Goal: Find specific page/section: Find specific page/section

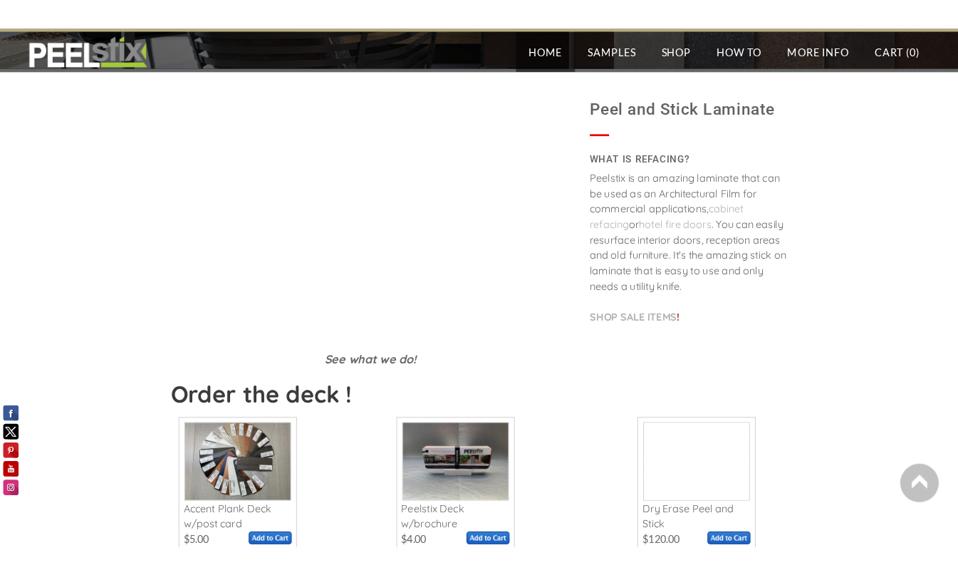
scroll to position [331, 0]
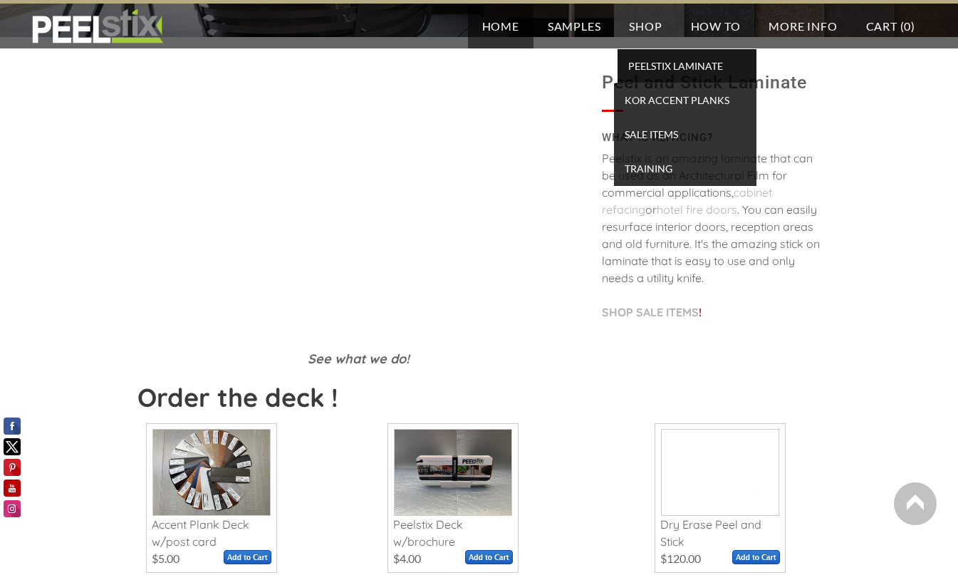
click at [657, 69] on span "PEELSTIX Laminate" at bounding box center [687, 65] width 132 height 19
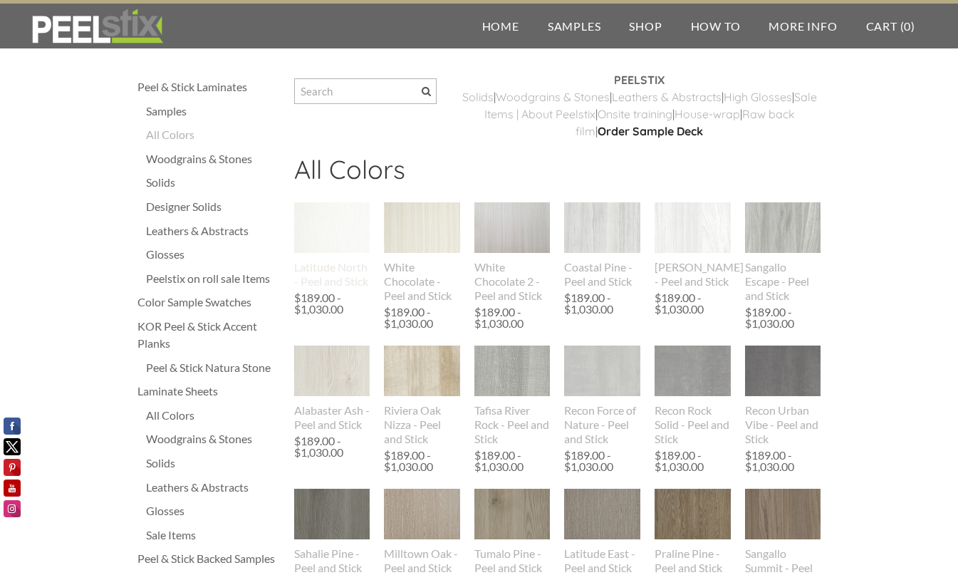
click at [334, 233] on img at bounding box center [332, 227] width 76 height 51
click at [167, 182] on div "Solids" at bounding box center [213, 182] width 134 height 17
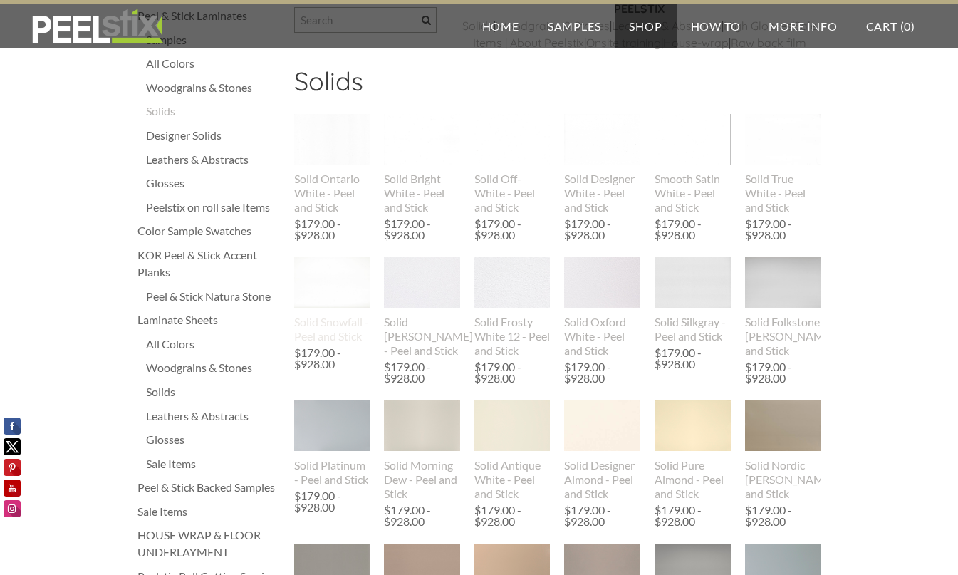
scroll to position [58, 0]
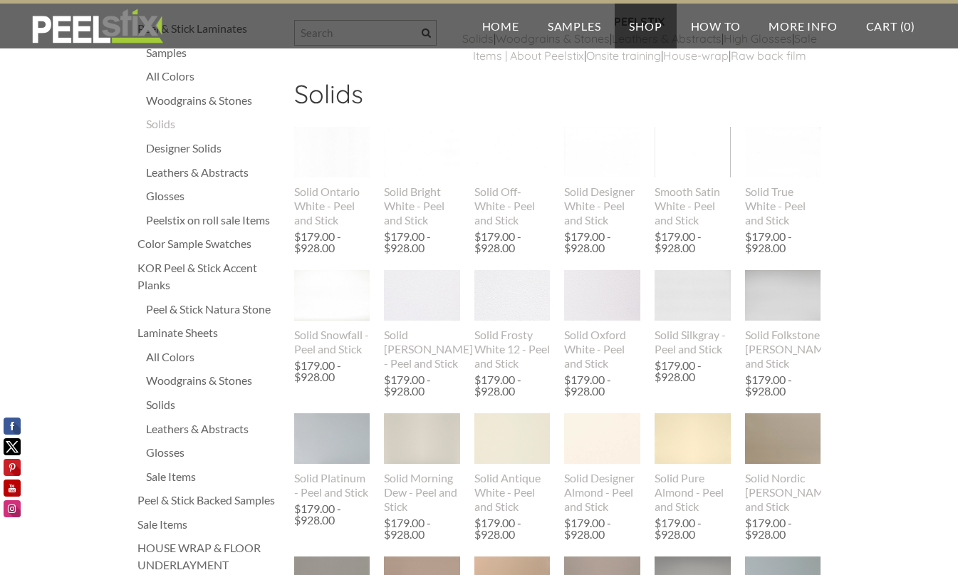
click at [171, 449] on div "Glosses" at bounding box center [213, 452] width 134 height 17
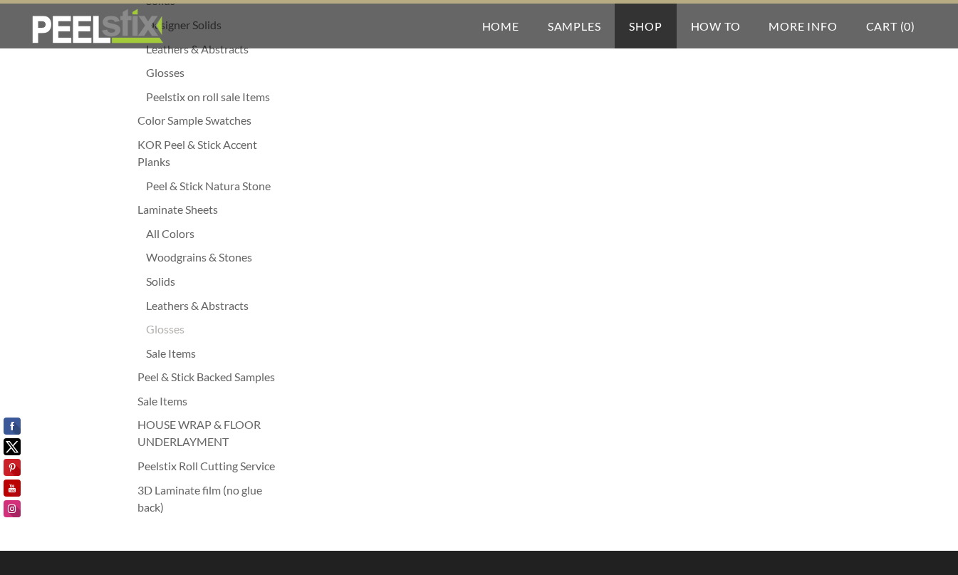
scroll to position [182, 0]
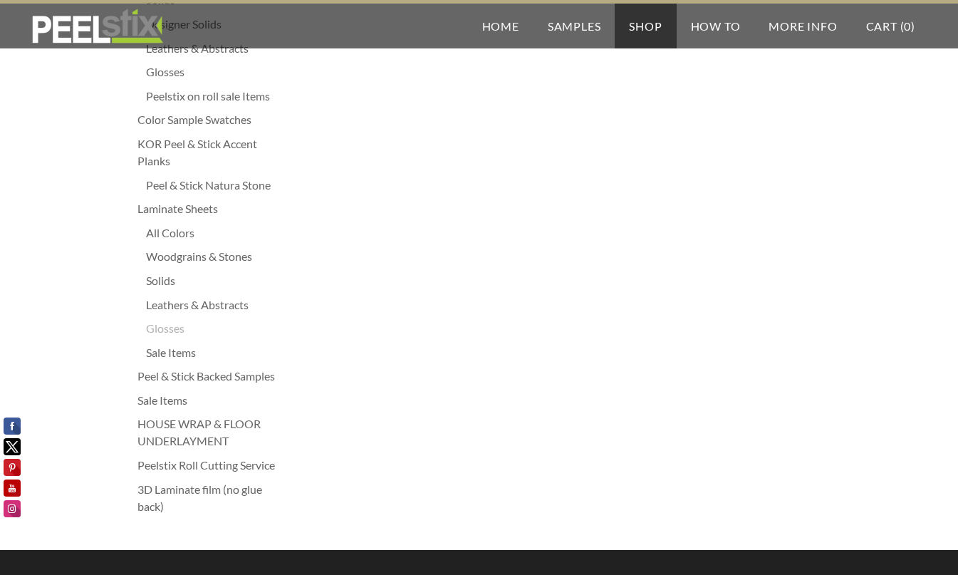
click at [187, 493] on div "3D Laminate film (no glue back)" at bounding box center [208, 498] width 142 height 34
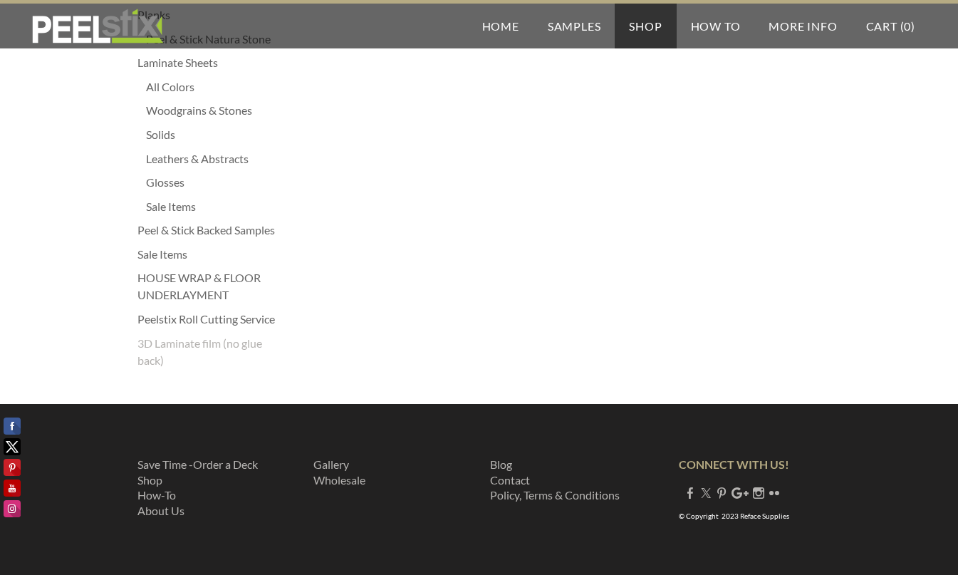
scroll to position [330, 0]
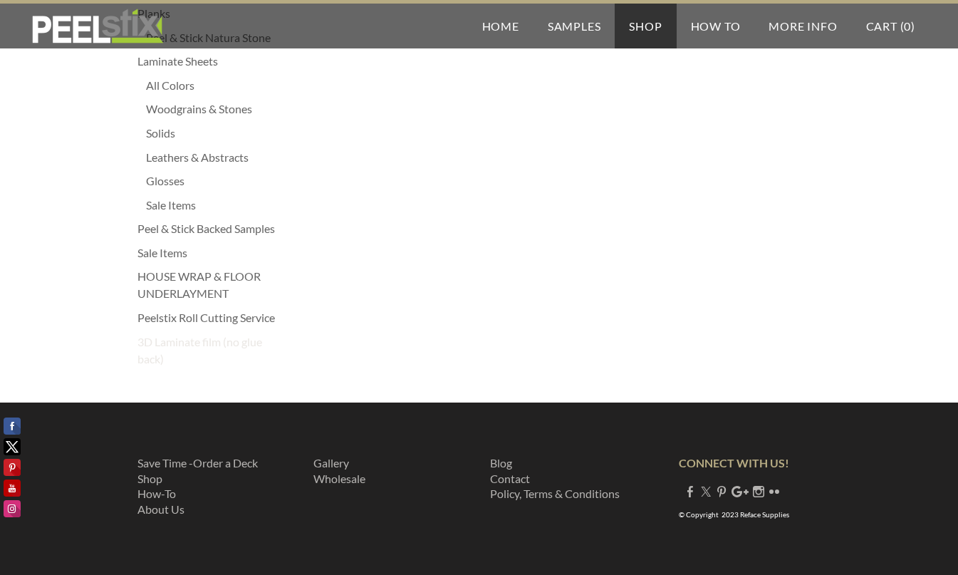
click at [204, 346] on div "3D Laminate film (no glue back)" at bounding box center [208, 350] width 142 height 34
